Goal: Task Accomplishment & Management: Complete application form

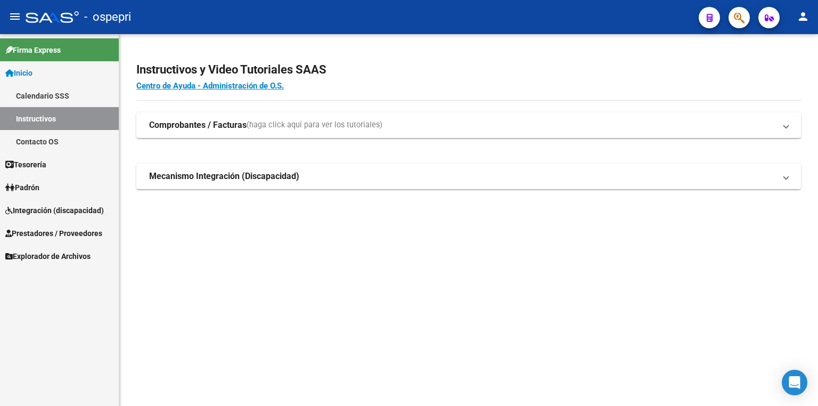
click at [43, 209] on span "Integración (discapacidad)" at bounding box center [54, 210] width 99 height 12
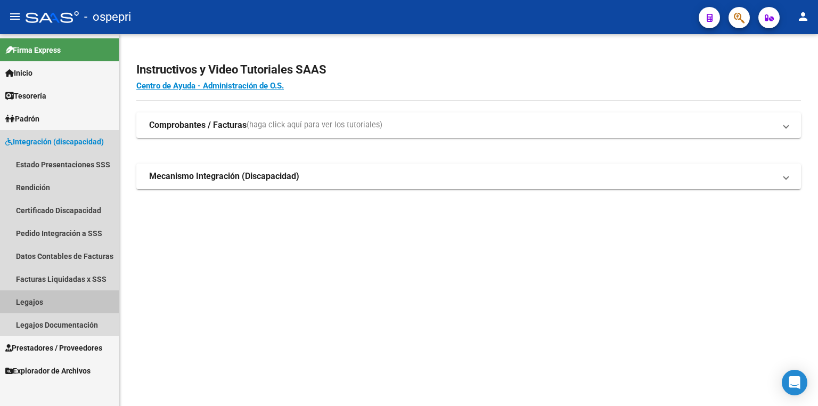
click at [49, 307] on link "Legajos" at bounding box center [59, 301] width 119 height 23
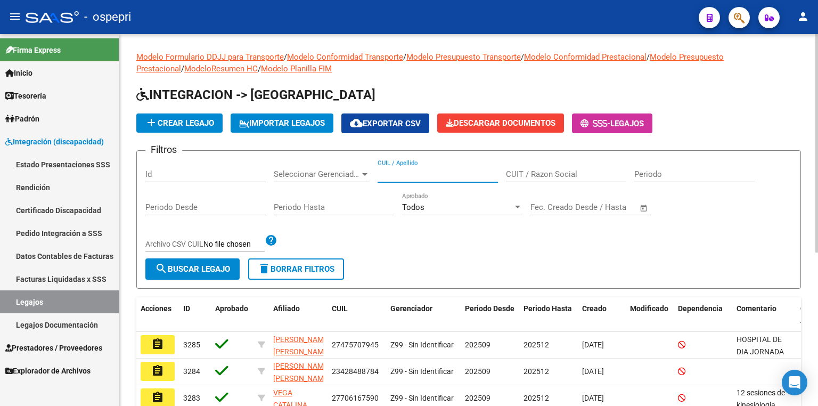
click at [409, 171] on input "CUIL / Apellido" at bounding box center [438, 174] width 120 height 10
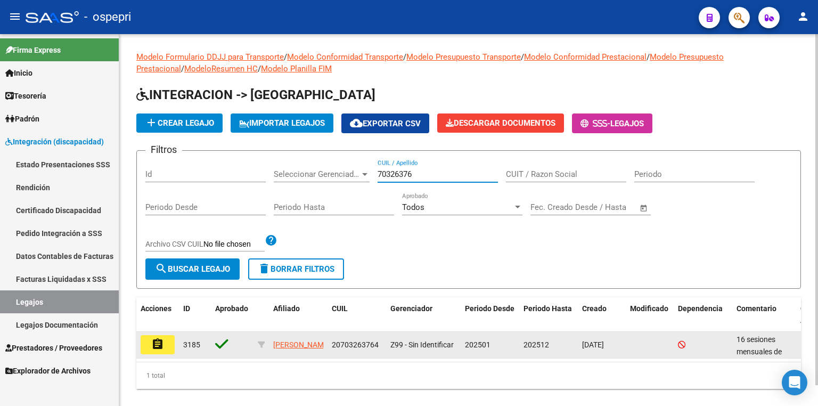
type input "70326376"
click at [159, 338] on mat-icon "assignment" at bounding box center [157, 344] width 13 height 13
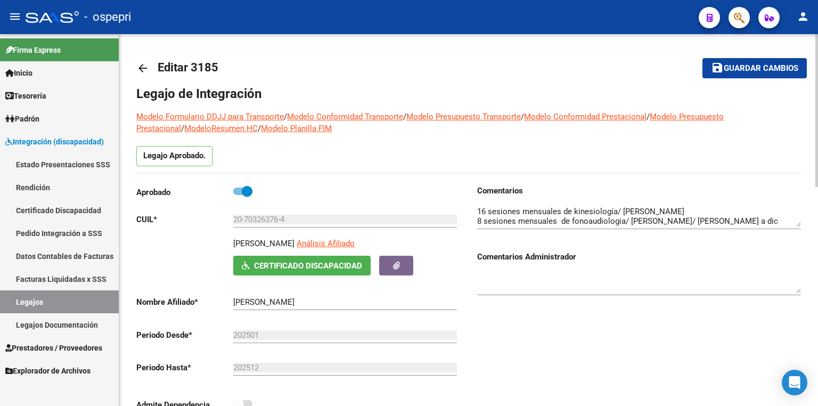
click at [773, 226] on div at bounding box center [639, 212] width 324 height 32
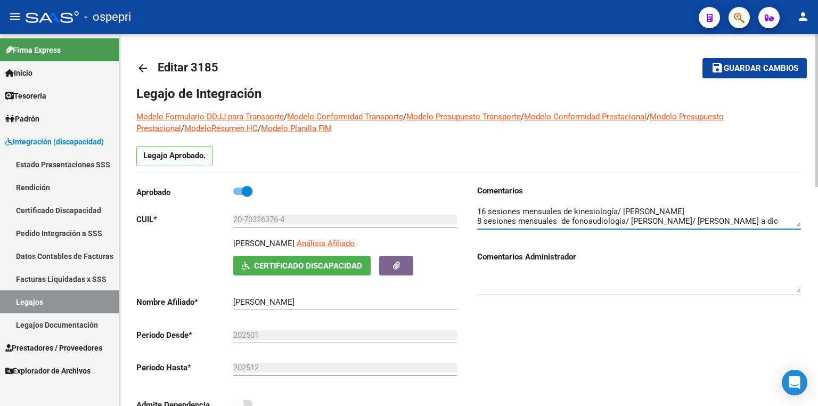
click at [687, 212] on textarea at bounding box center [639, 216] width 324 height 21
click at [737, 219] on textarea at bounding box center [639, 216] width 324 height 21
drag, startPoint x: 486, startPoint y: 208, endPoint x: 475, endPoint y: 204, distance: 11.8
click at [475, 204] on div "Comentarios Comentarios Administrador" at bounding box center [635, 305] width 332 height 241
drag, startPoint x: 724, startPoint y: 209, endPoint x: 678, endPoint y: 208, distance: 45.8
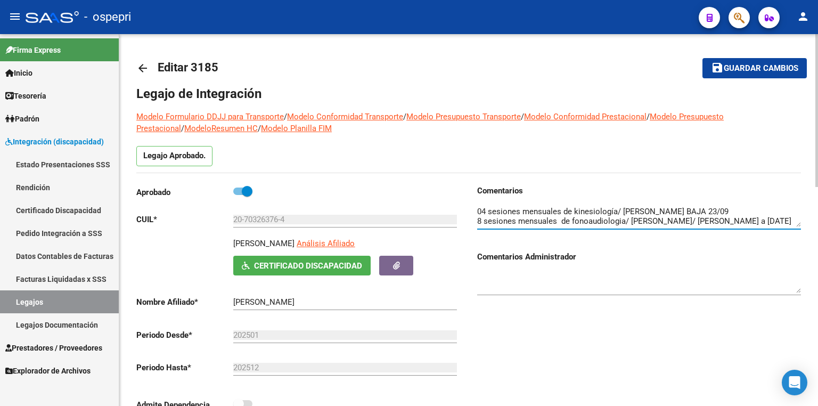
click at [678, 208] on textarea at bounding box center [639, 216] width 324 height 21
click at [597, 222] on textarea at bounding box center [639, 216] width 324 height 21
click at [614, 224] on textarea at bounding box center [639, 216] width 324 height 21
click at [688, 217] on textarea at bounding box center [639, 216] width 324 height 21
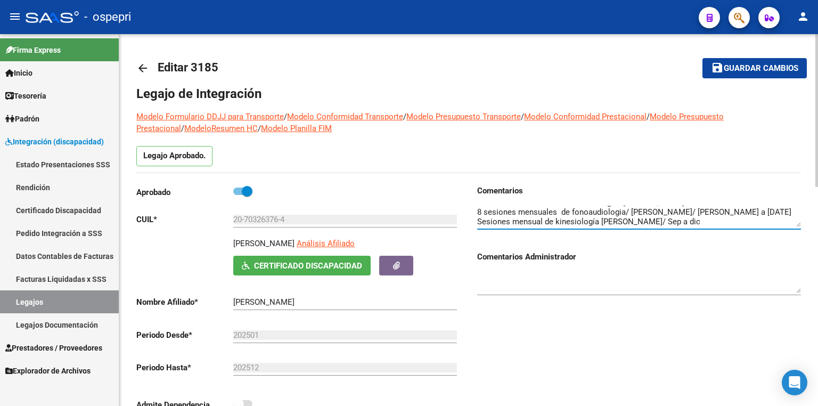
click at [679, 217] on textarea at bounding box center [639, 216] width 324 height 21
type textarea "04 sesiones mensuales de kinesiología/ [PERSON_NAME] 8 sesiones mensuales de fo…"
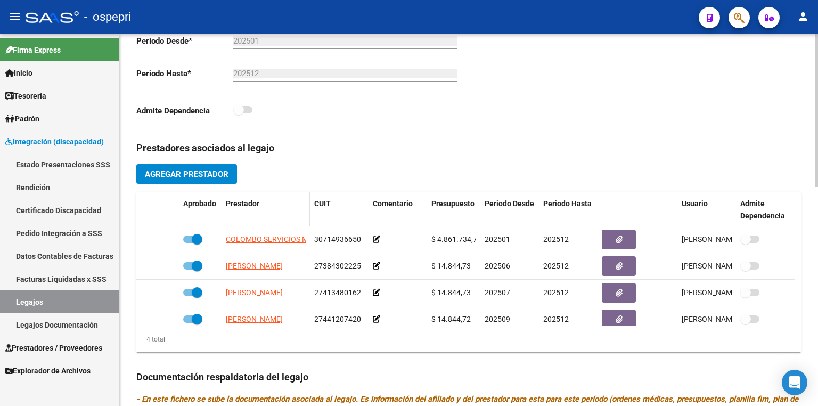
scroll to position [298, 0]
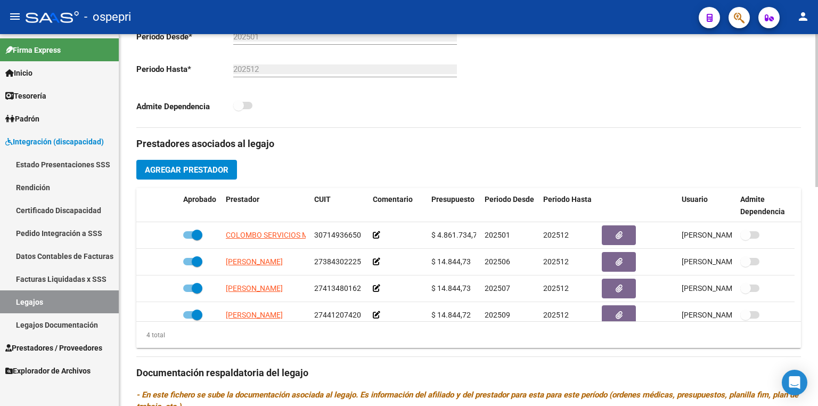
click at [207, 169] on span "Agregar Prestador" at bounding box center [187, 170] width 84 height 10
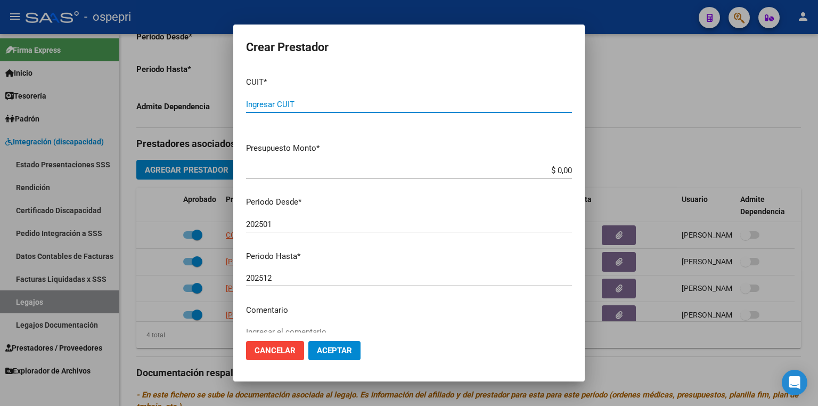
paste input "27-34658556-6"
type input "27-34658556-6"
click at [269, 225] on input "202501" at bounding box center [409, 224] width 326 height 10
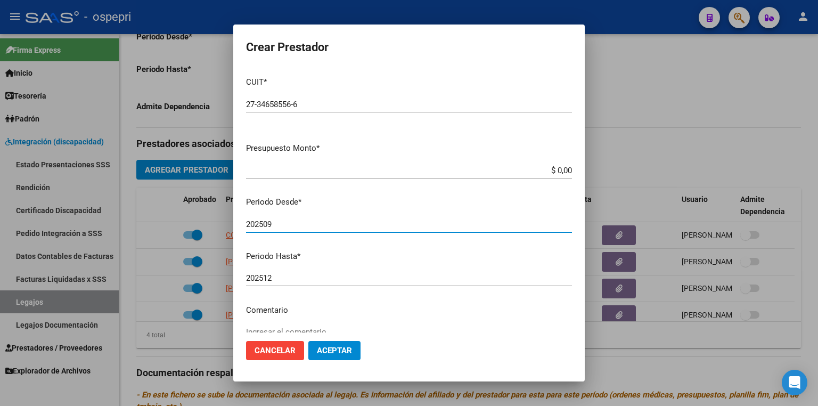
type input "202509"
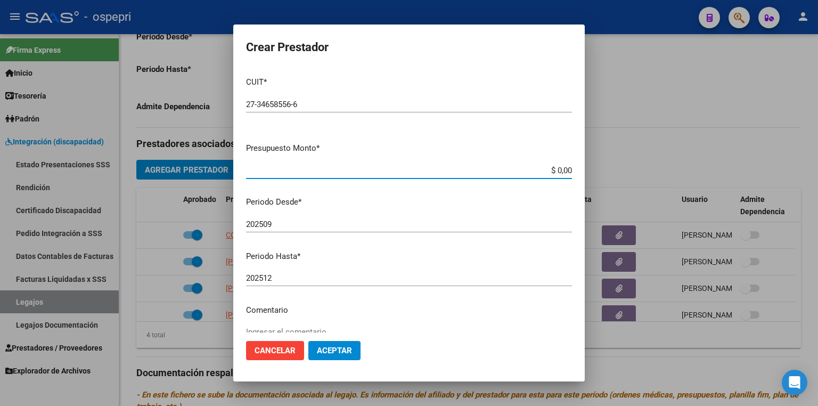
drag, startPoint x: 542, startPoint y: 167, endPoint x: 715, endPoint y: 193, distance: 174.5
click at [719, 192] on div "Crear Prestador CUIT * 27-34658556-6 Ingresar CUIT ARCA Padrón Presupuesto Mont…" at bounding box center [409, 203] width 818 height 406
type input "$ 14.844,73"
click at [333, 353] on span "Aceptar" at bounding box center [334, 351] width 35 height 10
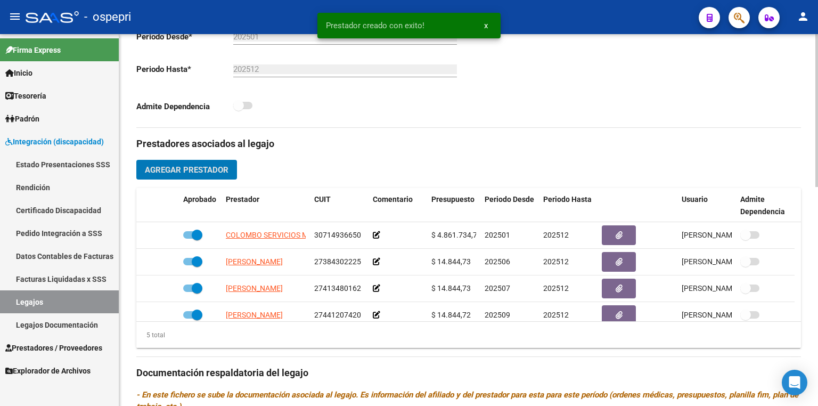
scroll to position [37, 0]
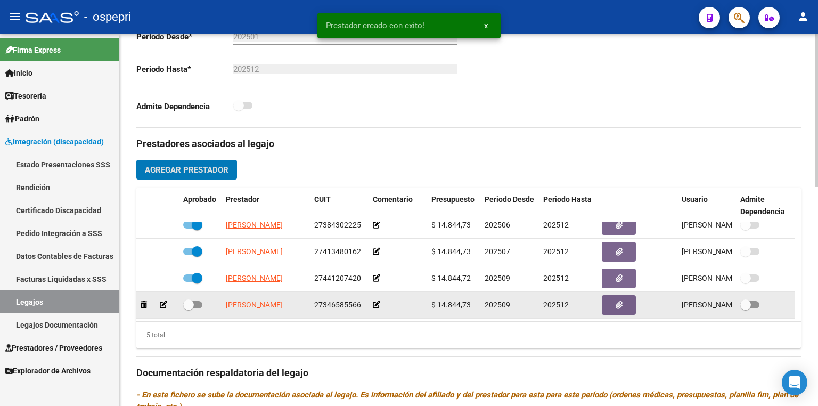
click at [196, 305] on span at bounding box center [192, 304] width 19 height 7
click at [188, 308] on input "checkbox" at bounding box center [188, 308] width 1 height 1
checkbox input "true"
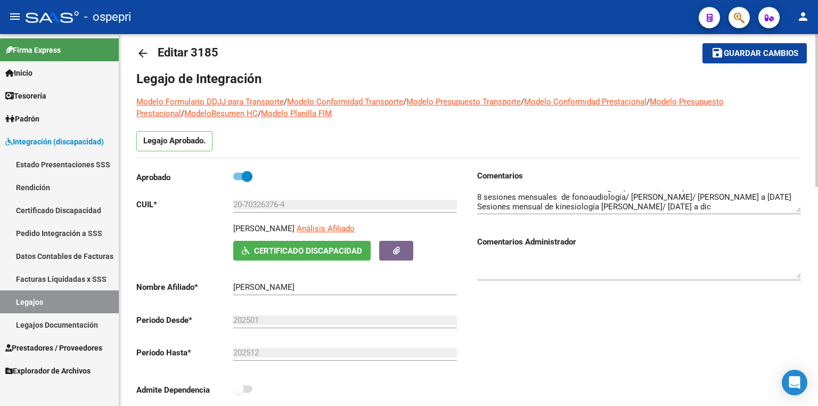
scroll to position [0, 0]
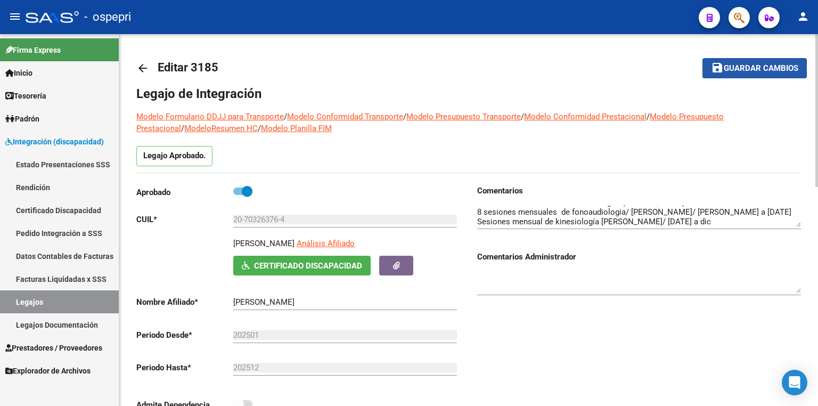
click at [728, 67] on span "Guardar cambios" at bounding box center [761, 69] width 75 height 10
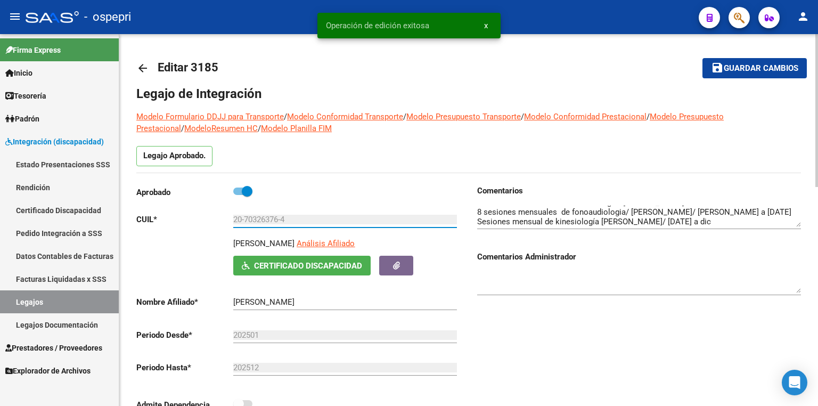
drag, startPoint x: 294, startPoint y: 217, endPoint x: 202, endPoint y: 220, distance: 92.2
click at [202, 220] on app-form-text-field "CUIL * 20-70326376-4 Ingresar CUIL" at bounding box center [296, 220] width 321 height 10
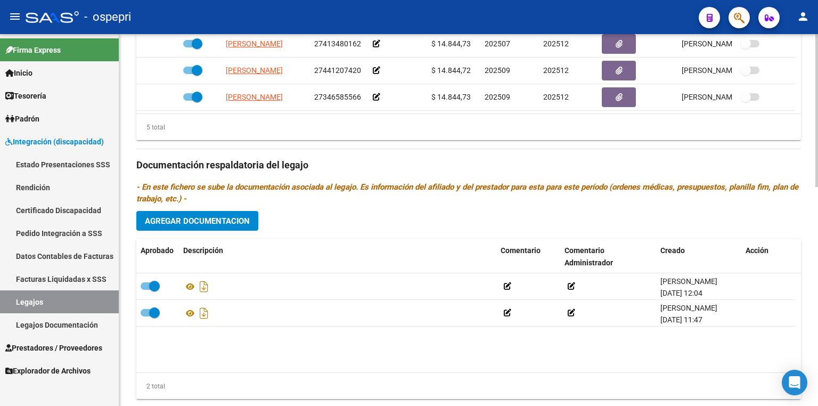
scroll to position [532, 0]
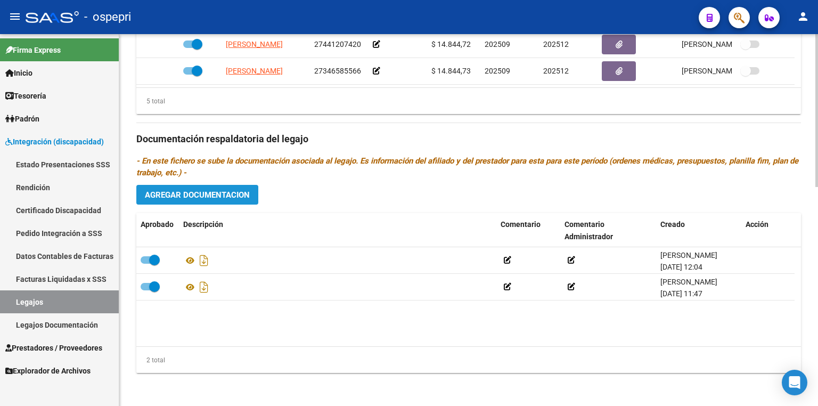
click at [206, 193] on span "Agregar Documentacion" at bounding box center [197, 195] width 105 height 10
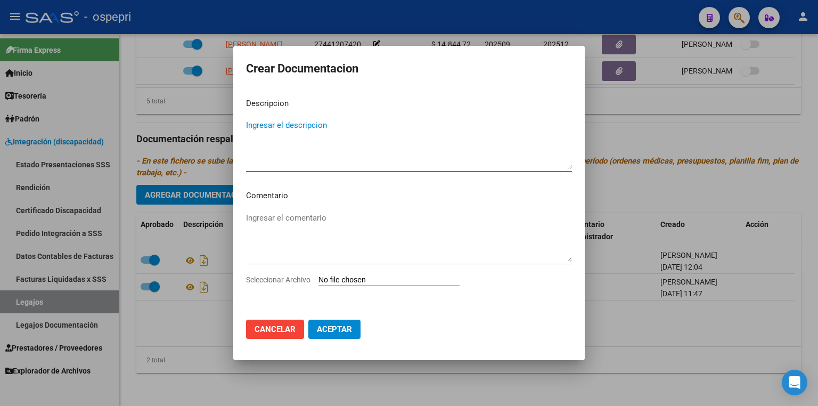
click at [351, 275] on input "Seleccionar Archivo" at bounding box center [388, 280] width 141 height 10
type input "C:\fakepath\20703263764.pdf"
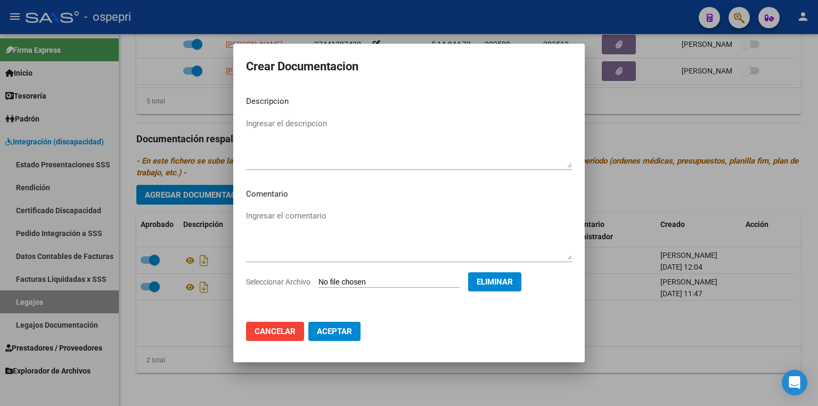
click at [327, 334] on span "Aceptar" at bounding box center [334, 331] width 35 height 10
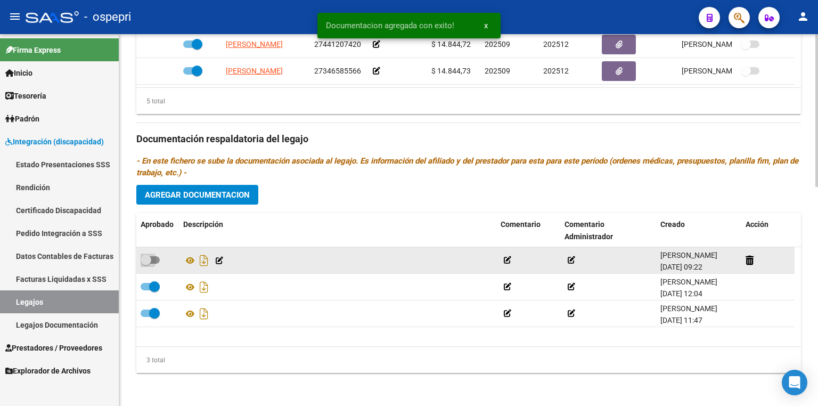
click at [157, 256] on span at bounding box center [150, 259] width 19 height 7
click at [146, 264] on input "checkbox" at bounding box center [145, 264] width 1 height 1
checkbox input "true"
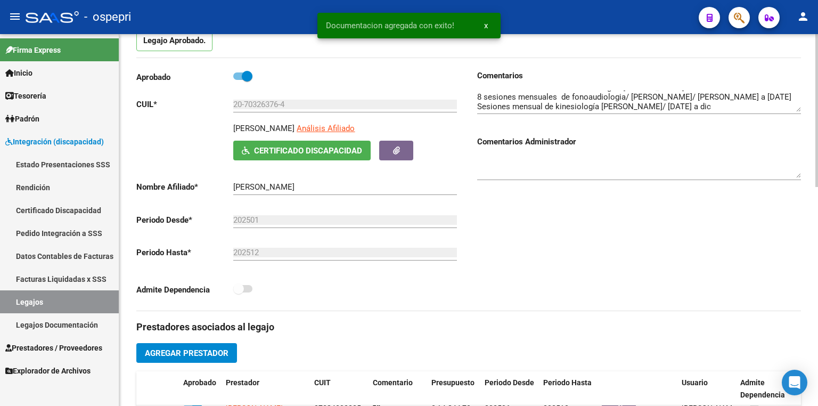
scroll to position [0, 0]
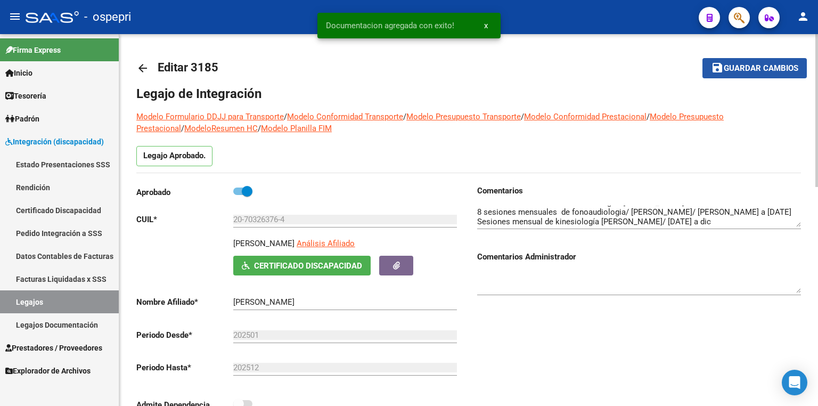
click at [751, 71] on span "Guardar cambios" at bounding box center [761, 69] width 75 height 10
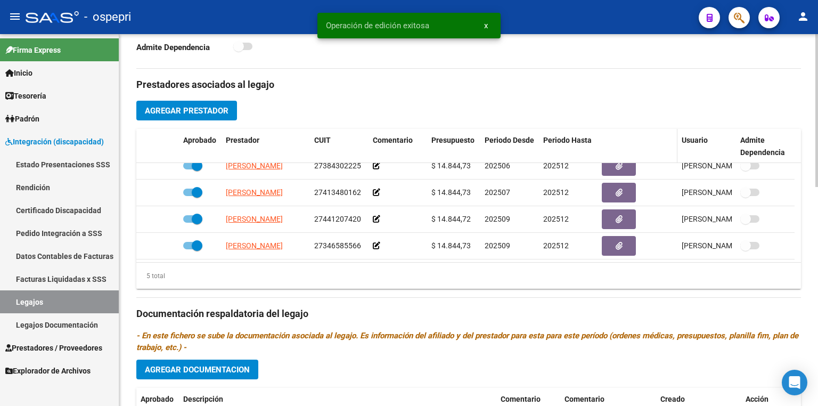
scroll to position [511, 0]
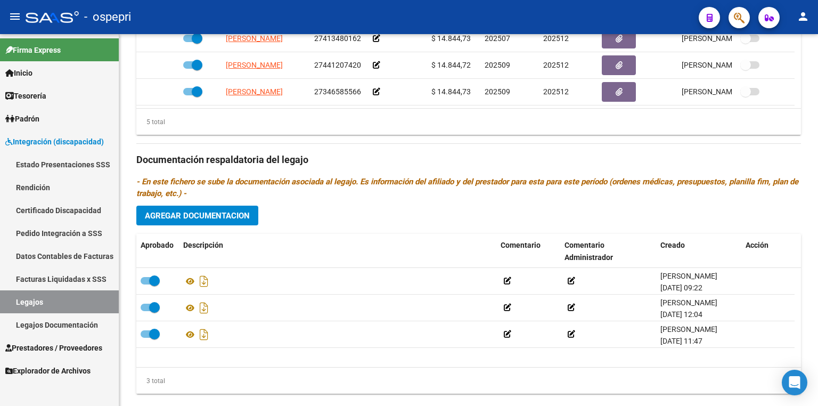
click at [79, 302] on link "Legajos" at bounding box center [59, 301] width 119 height 23
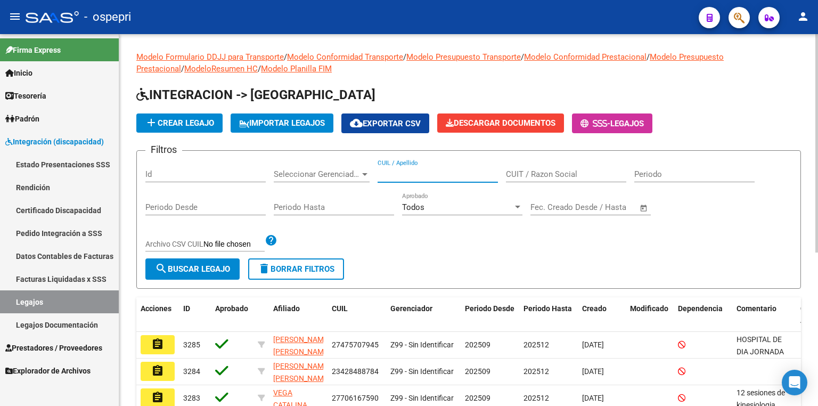
click at [395, 170] on input "CUIL / Apellido" at bounding box center [438, 174] width 120 height 10
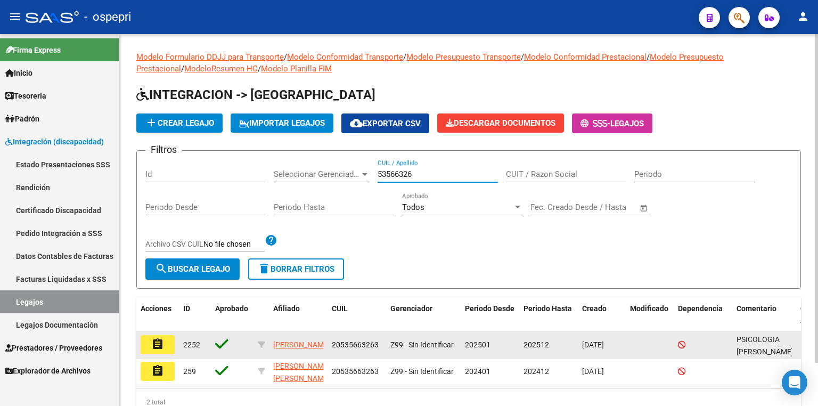
type input "53566326"
click at [160, 339] on mat-icon "assignment" at bounding box center [157, 344] width 13 height 13
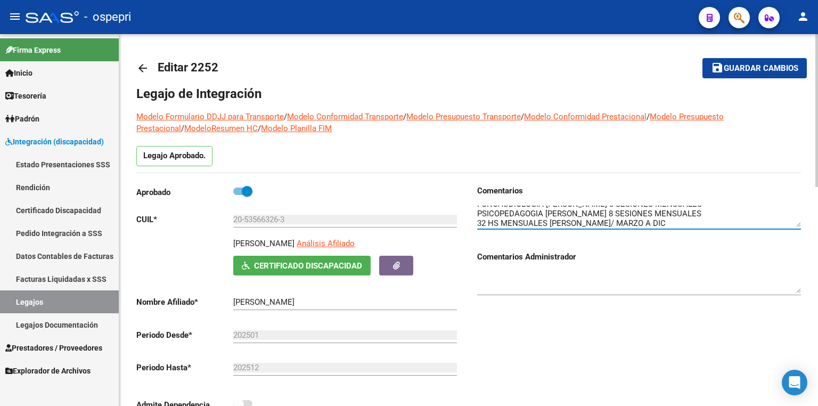
scroll to position [19, 0]
click at [707, 222] on textarea at bounding box center [639, 216] width 324 height 21
type textarea "PSICOLOGIA [PERSON_NAME] 8 SESIONES MENSUALES FONOAUDIOLOGIA [PERSON_NAME] 8 SE…"
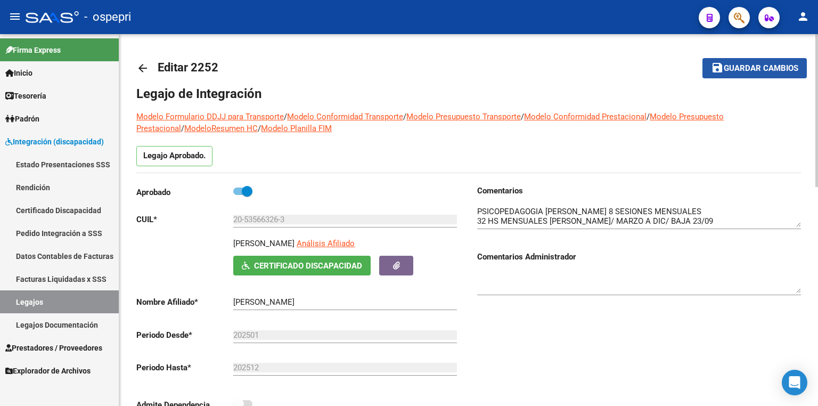
click at [780, 64] on span "Guardar cambios" at bounding box center [761, 69] width 75 height 10
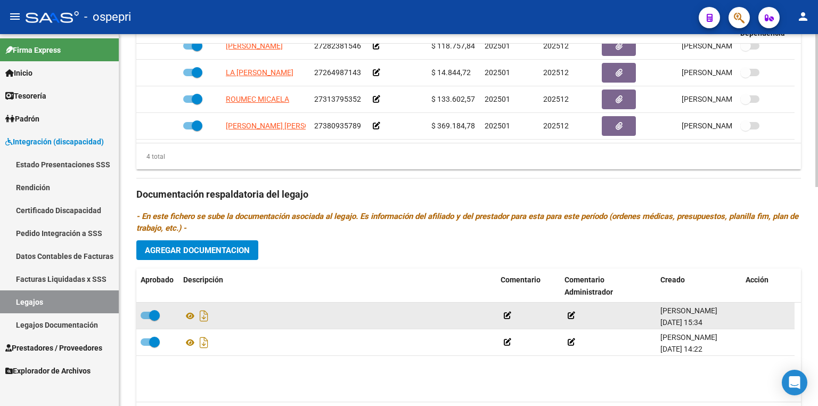
scroll to position [532, 0]
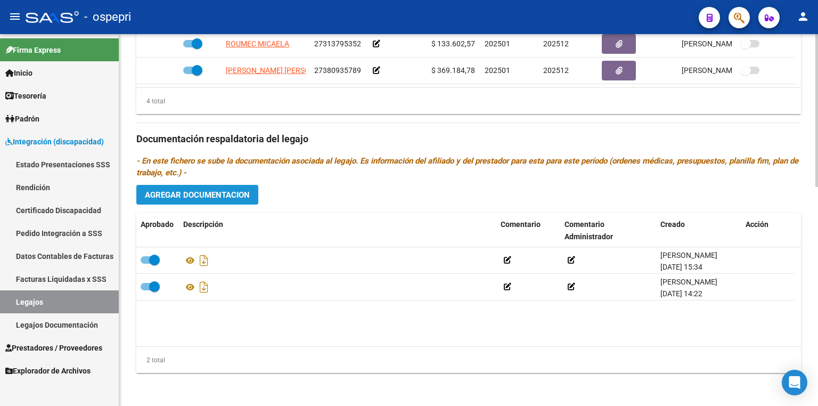
click at [225, 197] on span "Agregar Documentacion" at bounding box center [197, 195] width 105 height 10
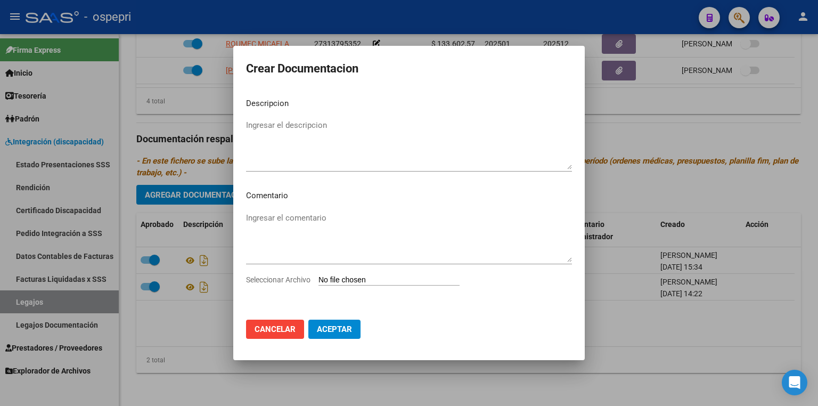
click at [345, 277] on input "Seleccionar Archivo" at bounding box center [388, 280] width 141 height 10
type input "C:\fakepath\pro-SJ56FuYV.jpeg"
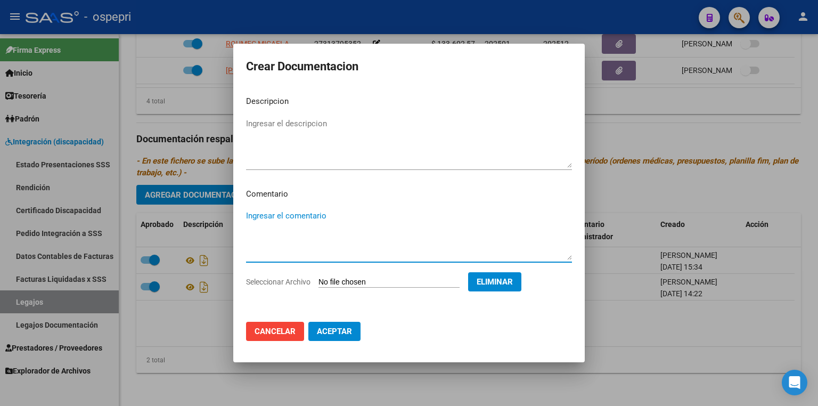
click at [296, 211] on textarea "Ingresar el comentario" at bounding box center [409, 235] width 326 height 50
type textarea "BAJA [PERSON_NAME]"
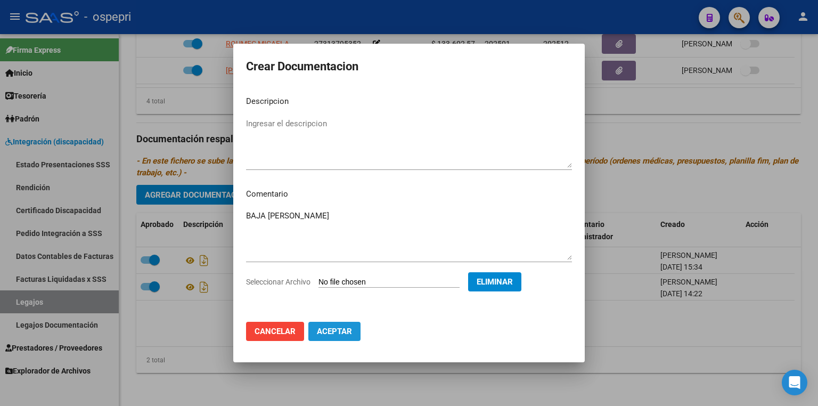
click at [343, 330] on span "Aceptar" at bounding box center [334, 331] width 35 height 10
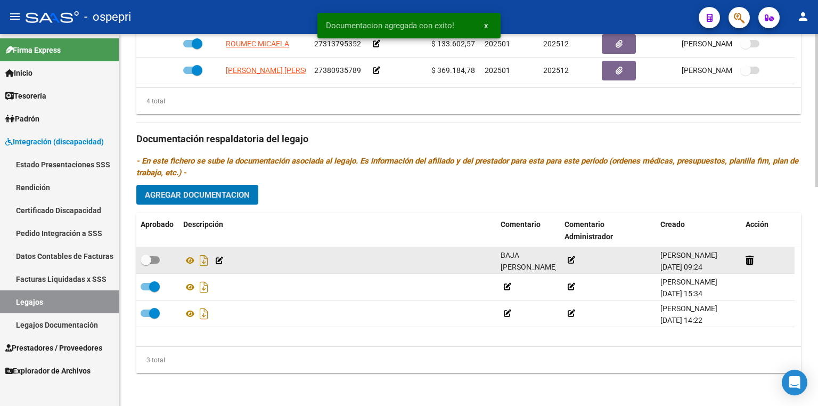
click at [155, 259] on span at bounding box center [150, 259] width 19 height 7
click at [146, 264] on input "checkbox" at bounding box center [145, 264] width 1 height 1
checkbox input "true"
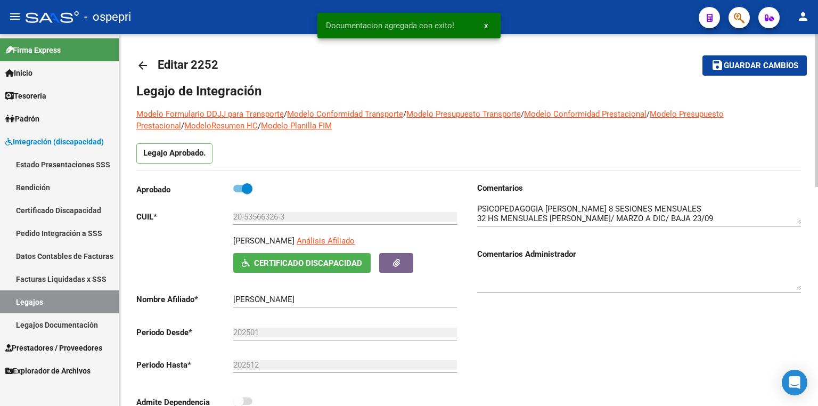
scroll to position [0, 0]
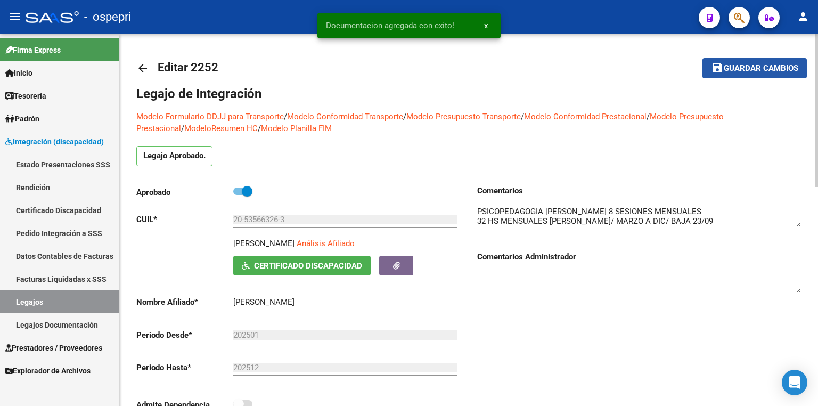
click at [747, 65] on span "Guardar cambios" at bounding box center [761, 69] width 75 height 10
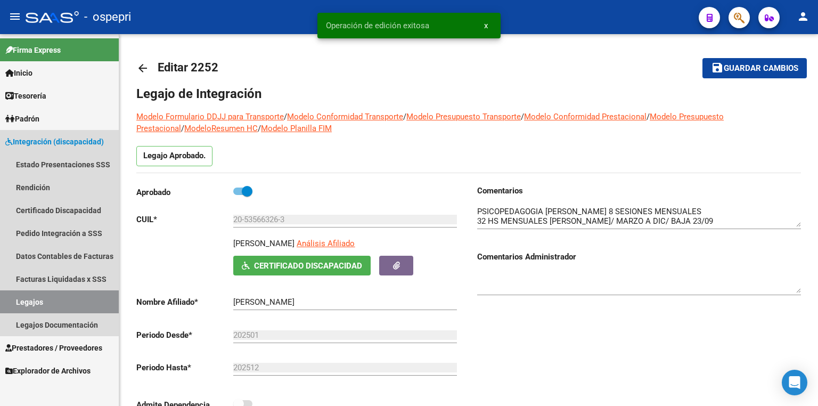
click at [51, 303] on link "Legajos" at bounding box center [59, 301] width 119 height 23
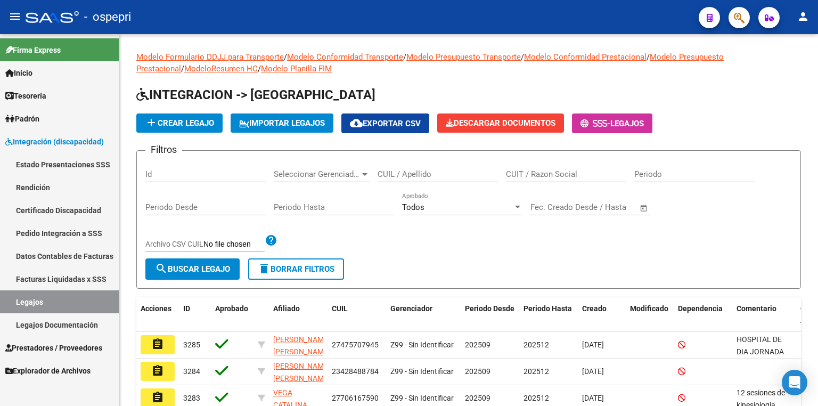
click at [63, 306] on link "Legajos" at bounding box center [59, 301] width 119 height 23
click at [458, 173] on input "CUIL / Apellido" at bounding box center [438, 174] width 120 height 10
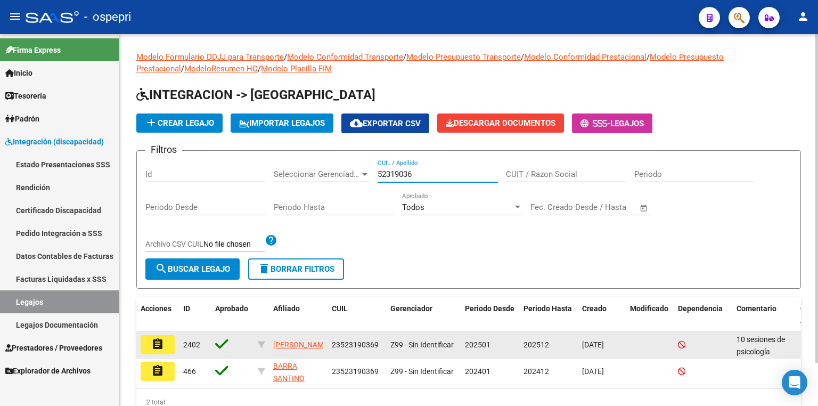
type input "52319036"
click at [157, 344] on mat-icon "assignment" at bounding box center [157, 344] width 13 height 13
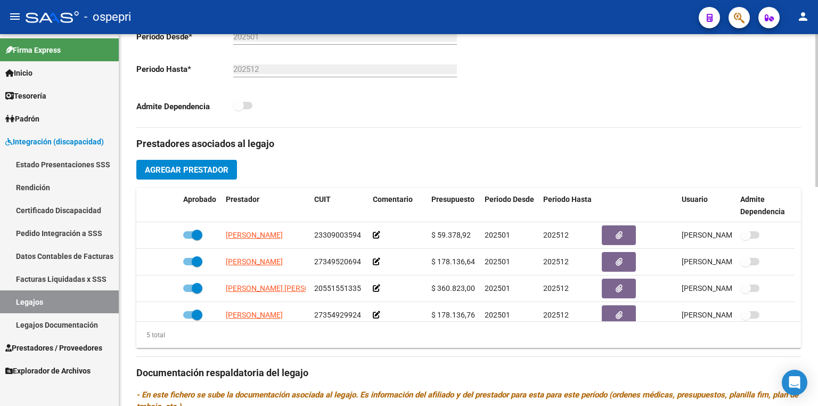
scroll to position [532, 0]
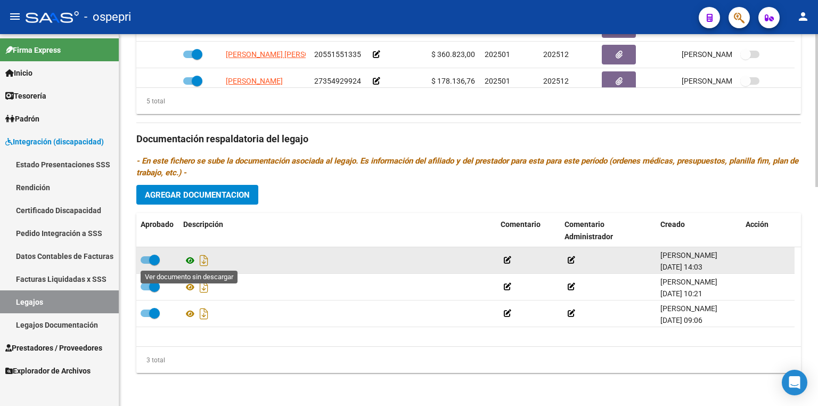
click at [188, 257] on icon at bounding box center [190, 260] width 14 height 13
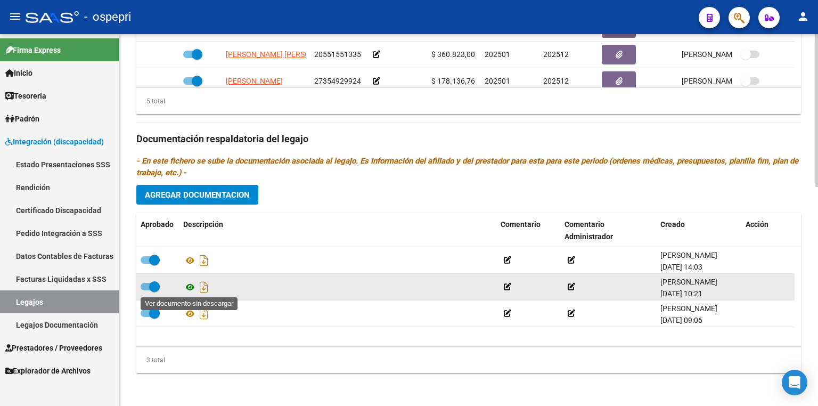
click at [191, 285] on icon at bounding box center [190, 287] width 14 height 13
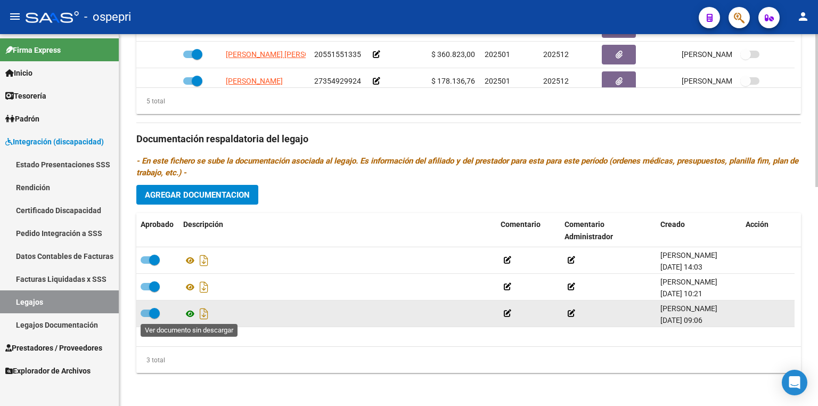
click at [190, 313] on icon at bounding box center [190, 313] width 14 height 13
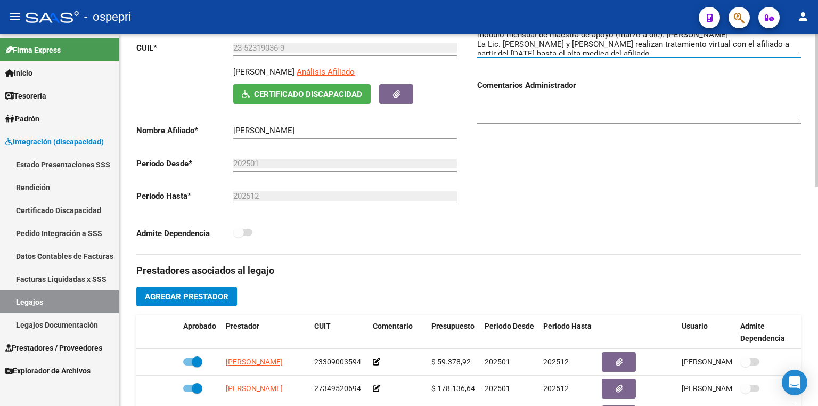
scroll to position [0, 0]
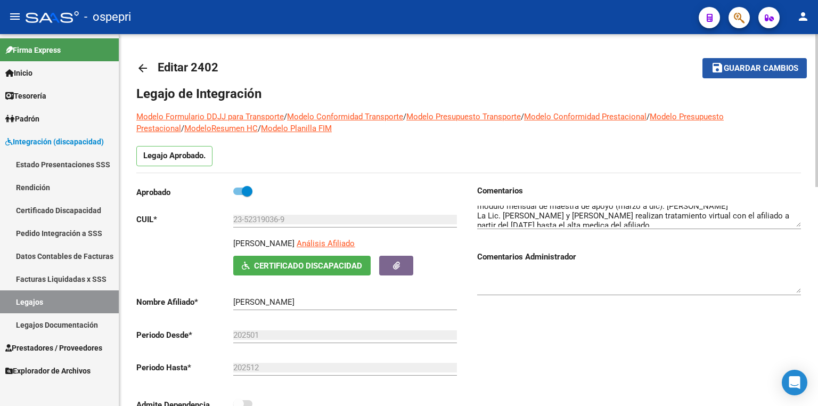
click at [743, 72] on span "Guardar cambios" at bounding box center [761, 69] width 75 height 10
